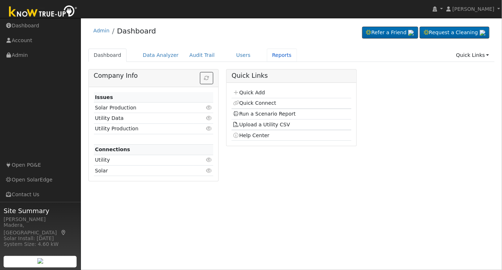
click at [271, 55] on link "Reports" at bounding box center [282, 55] width 30 height 13
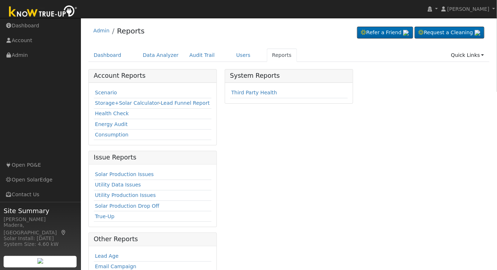
click at [102, 91] on link "Scenario" at bounding box center [106, 93] width 22 height 6
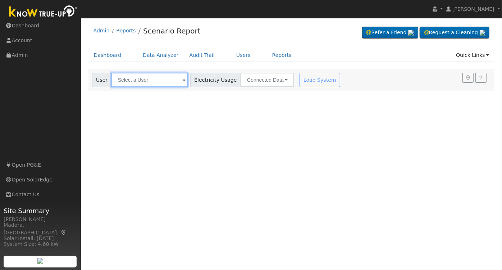
click at [141, 79] on input "text" at bounding box center [149, 80] width 76 height 14
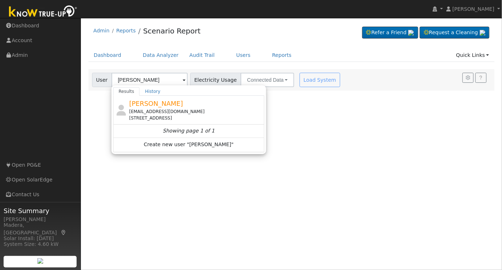
click at [182, 102] on div "Pardeep Sandhu la3yboy4life@yahoo.com 7425 East Garland Avenue, Fresno, CA 93737" at bounding box center [195, 110] width 133 height 23
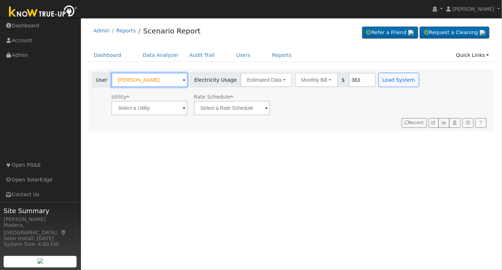
click at [149, 79] on input "Pardeep Sandhu" at bounding box center [149, 80] width 76 height 14
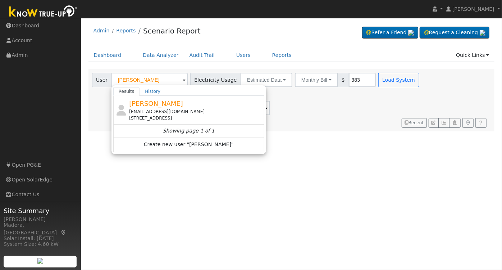
click at [165, 99] on div "Patrick Luis ludog70@ilj.com 104 South Cambridge Drive, Lemoore, CA 93245" at bounding box center [195, 110] width 133 height 23
type input "Patrick Luis"
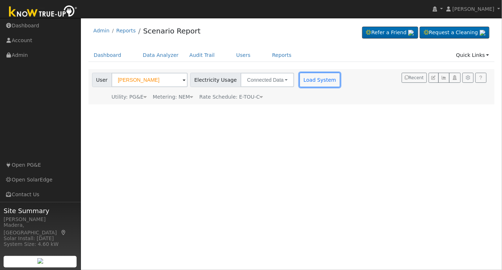
click at [310, 78] on button "Load System" at bounding box center [320, 80] width 41 height 14
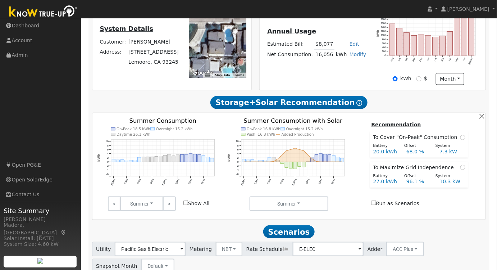
scroll to position [220, 0]
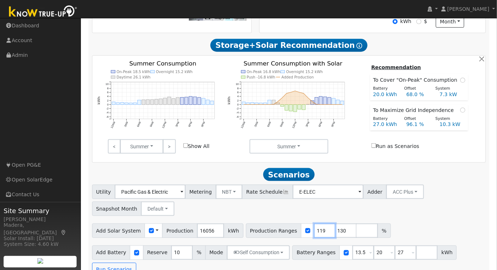
click at [314, 234] on input "119" at bounding box center [325, 230] width 22 height 14
click at [314, 234] on input "118" at bounding box center [325, 230] width 22 height 14
click at [314, 234] on input "117" at bounding box center [325, 230] width 22 height 14
click at [314, 234] on input "116" at bounding box center [325, 230] width 22 height 14
type input "117"
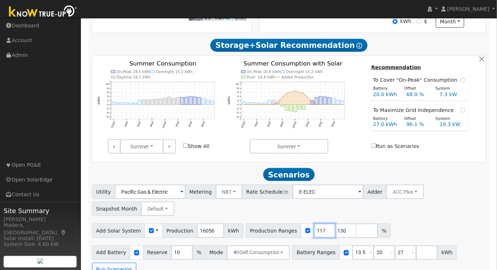
click at [314, 231] on input "117" at bounding box center [325, 230] width 22 height 14
drag, startPoint x: 332, startPoint y: 234, endPoint x: 273, endPoint y: 233, distance: 58.6
click at [273, 233] on div "Production Ranges 117 130 %" at bounding box center [318, 230] width 145 height 14
drag, startPoint x: 355, startPoint y: 255, endPoint x: 258, endPoint y: 246, distance: 97.2
click at [258, 246] on div "Add Battery Reserve 10 % Mode Self Consumption Self Consumption Peak Savings AC…" at bounding box center [289, 260] width 397 height 34
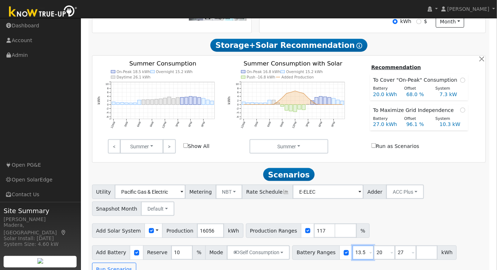
type input "20"
type input "27"
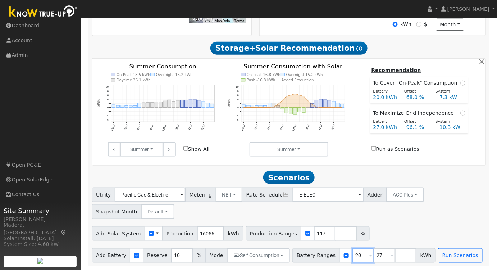
type input "20"
click at [263, 257] on button "Self Consumption" at bounding box center [258, 255] width 63 height 14
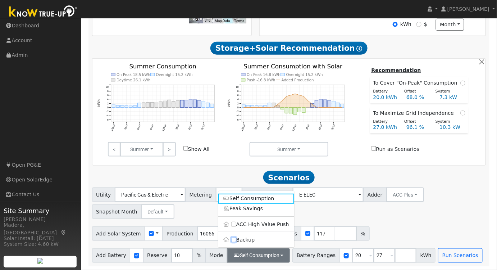
click at [235, 240] on input "Backup" at bounding box center [233, 239] width 5 height 5
checkbox input "true"
type input "20"
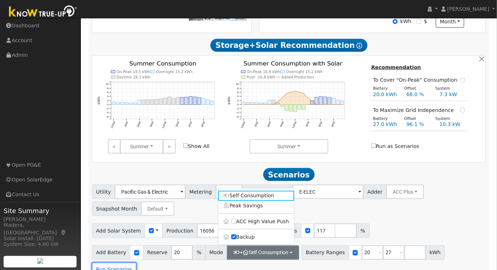
click at [136, 263] on button "Run Scenarios" at bounding box center [114, 270] width 44 height 14
